Goal: Information Seeking & Learning: Find specific fact

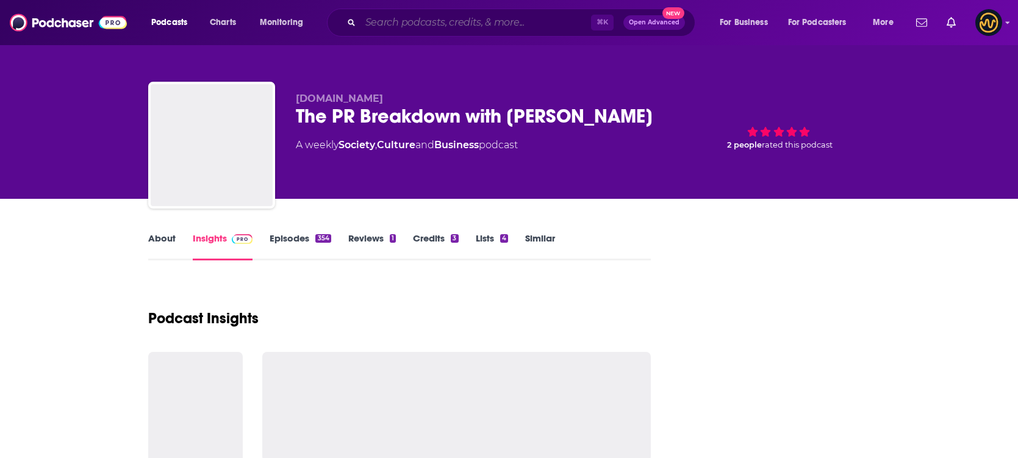
click at [442, 23] on input "Search podcasts, credits, & more..." at bounding box center [476, 23] width 231 height 20
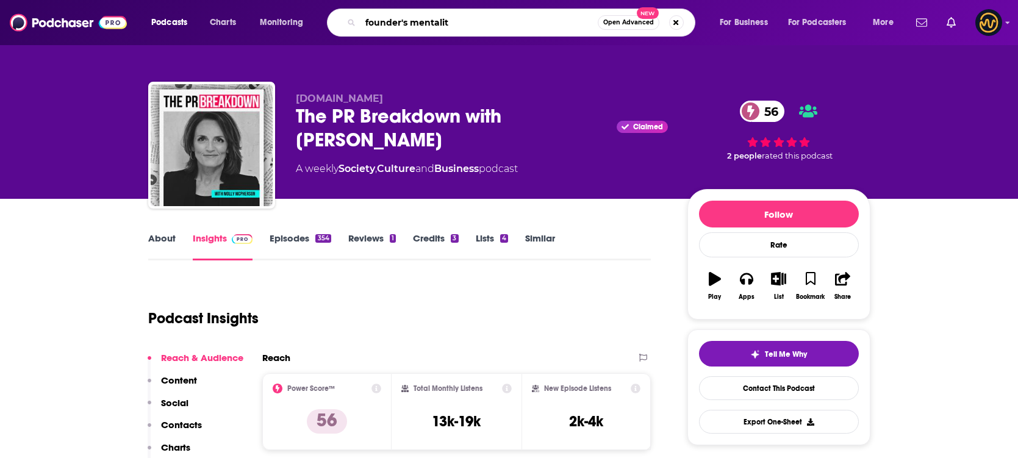
type input "founder's mentality"
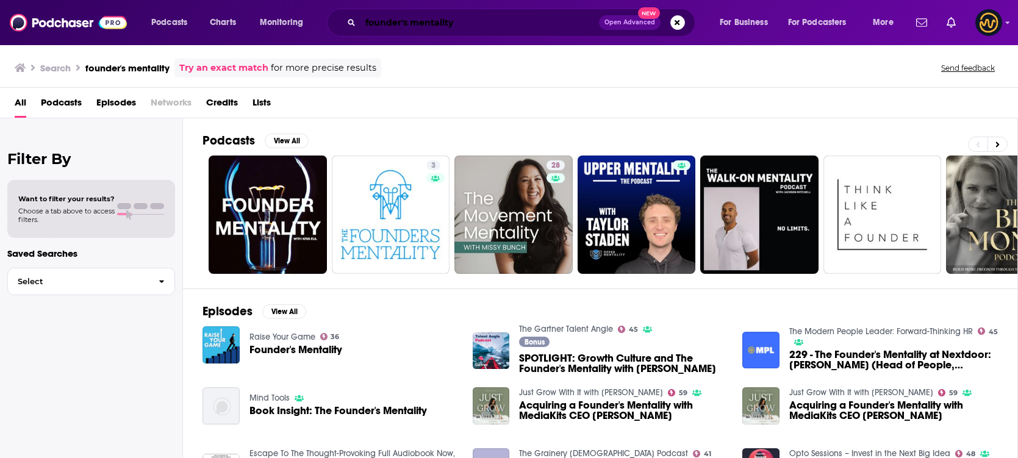
click at [496, 16] on input "founder's mentality" at bounding box center [480, 23] width 239 height 20
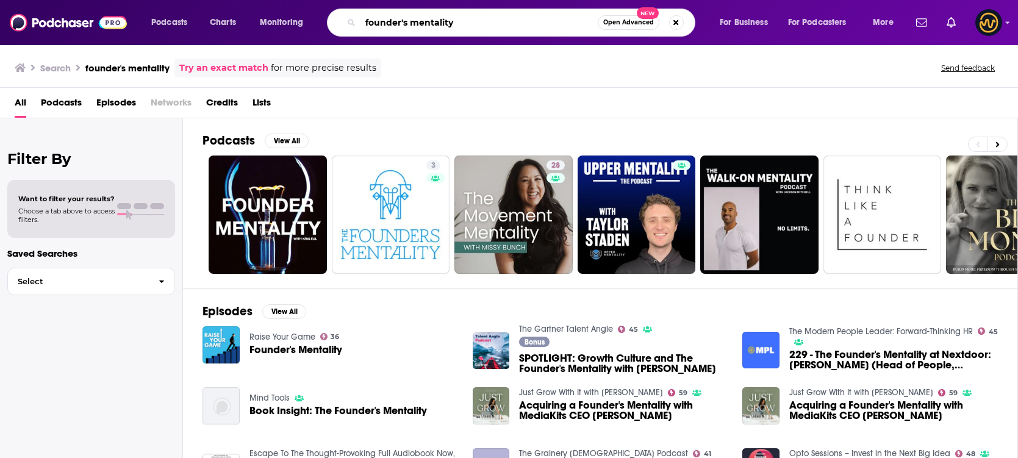
click at [496, 16] on input "founder's mentality" at bounding box center [479, 23] width 237 height 20
click at [486, 21] on input "founder's mentality" at bounding box center [479, 23] width 237 height 20
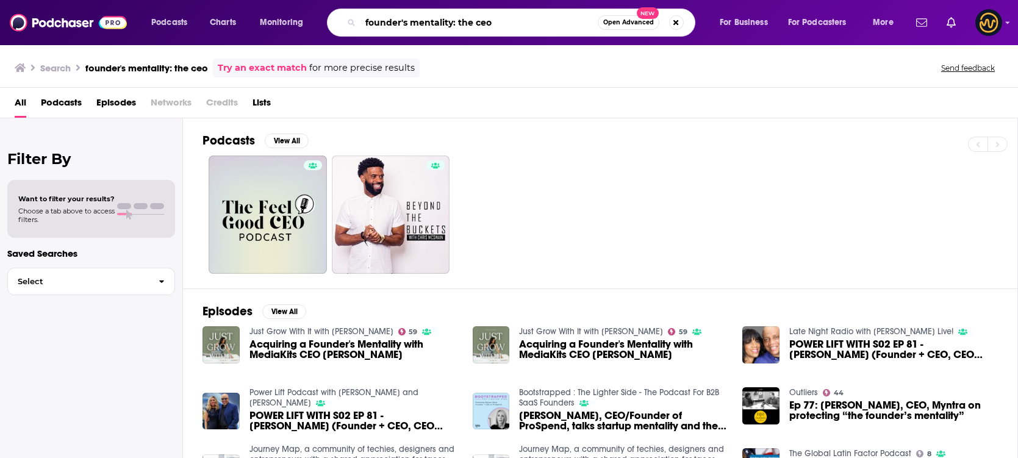
click at [519, 31] on input "founder's mentality: the ceo" at bounding box center [479, 23] width 237 height 20
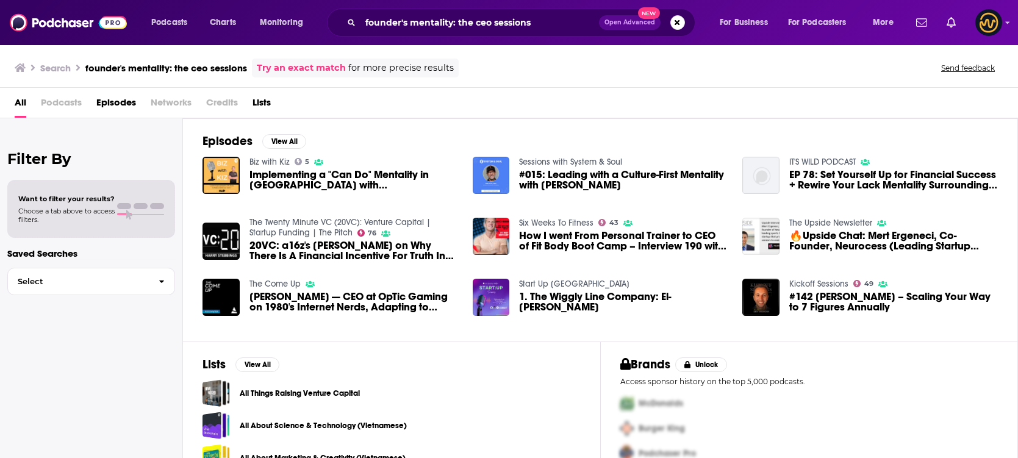
click at [309, 63] on link "Try an exact match" at bounding box center [301, 68] width 89 height 14
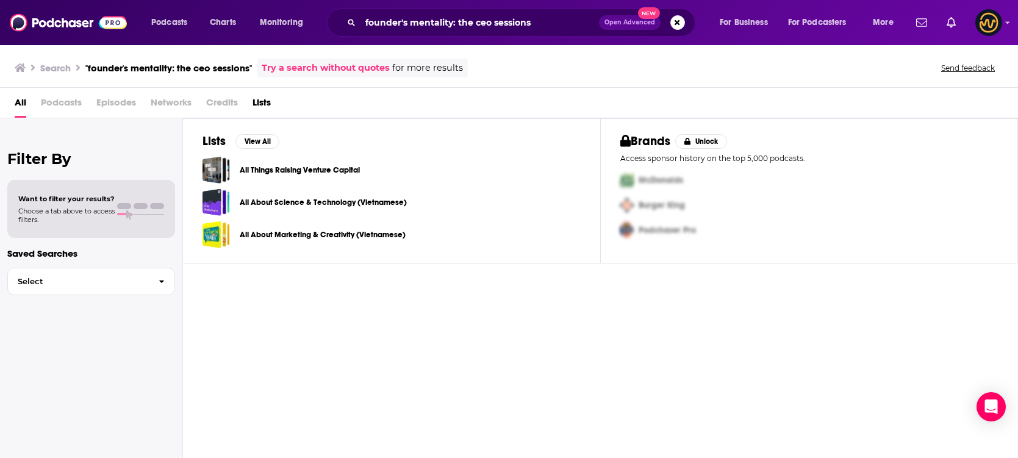
click at [365, 76] on div "Try a search without quotes for more results" at bounding box center [362, 68] width 211 height 19
click at [362, 70] on link "Try a search without quotes" at bounding box center [326, 68] width 128 height 14
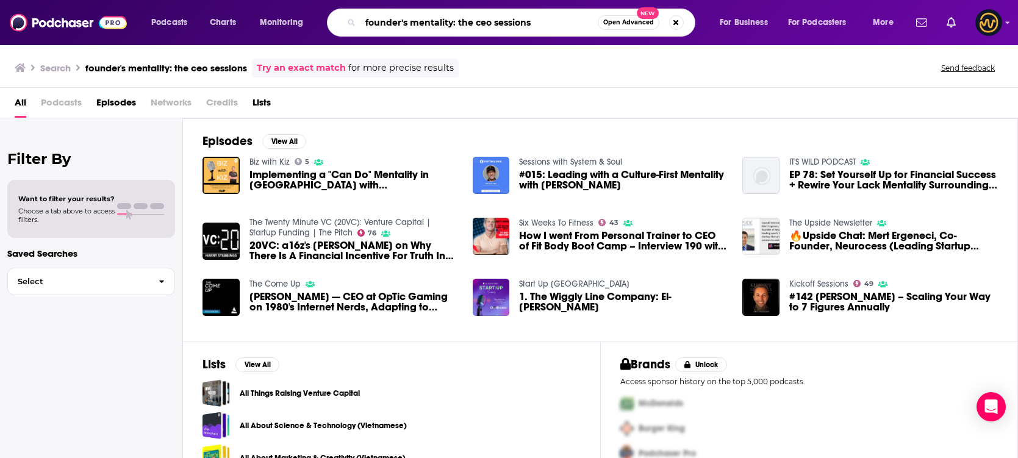
click at [366, 23] on input "founder's mentality: the ceo sessions" at bounding box center [479, 23] width 237 height 20
click at [404, 20] on input "founder's mentality: the ceo sessions" at bounding box center [479, 23] width 237 height 20
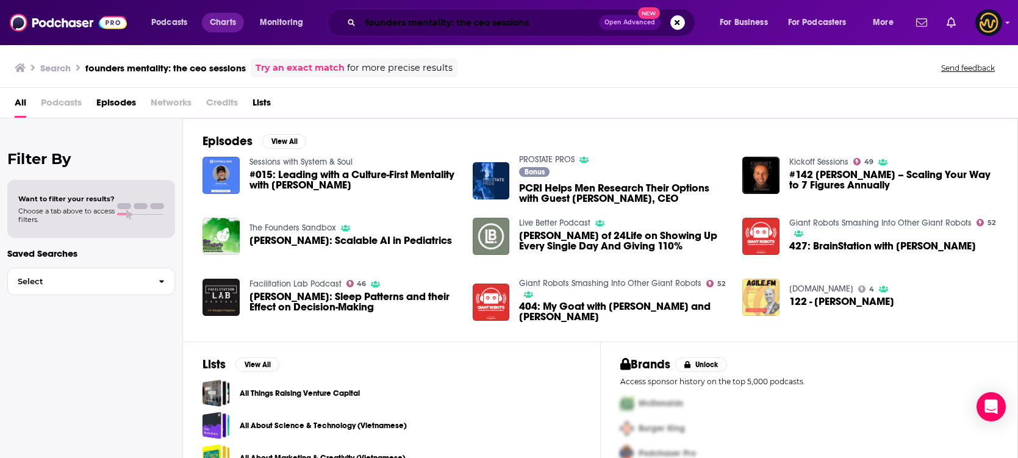
drag, startPoint x: 538, startPoint y: 25, endPoint x: 227, endPoint y: 22, distance: 311.2
click at [227, 22] on div "Podcasts Charts Monitoring founders mentality: the ceo sessions Open Advanced N…" at bounding box center [524, 23] width 763 height 28
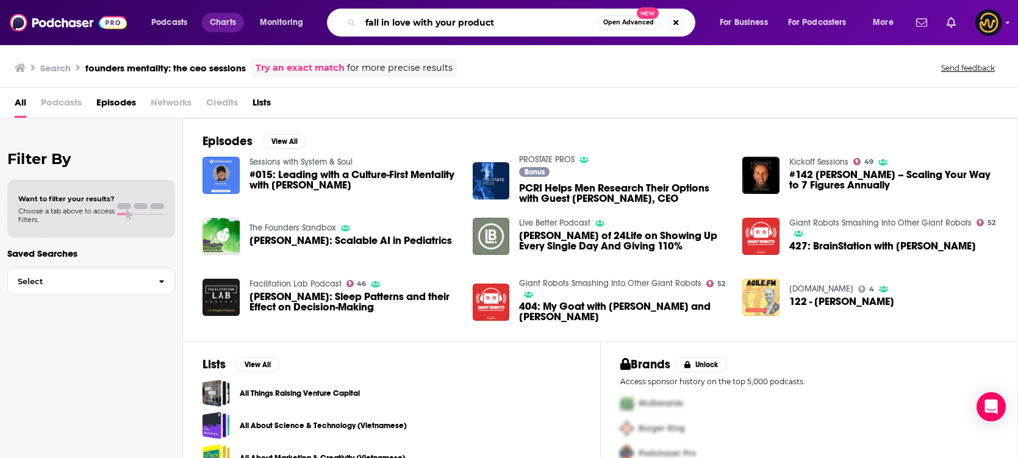
type input "fall in love with your product"
